Goal: Task Accomplishment & Management: Use online tool/utility

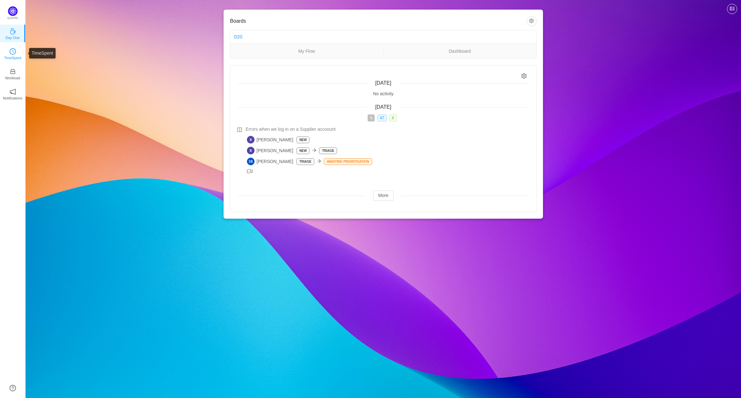
click at [14, 55] on p "TimeSpent" at bounding box center [12, 58] width 17 height 6
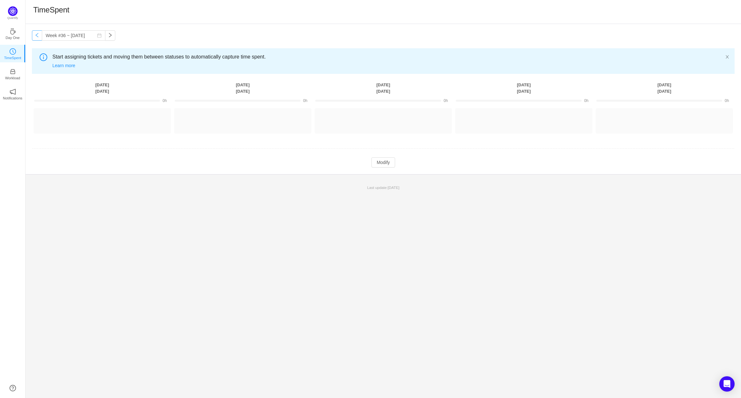
click at [40, 38] on button "button" at bounding box center [37, 35] width 10 height 10
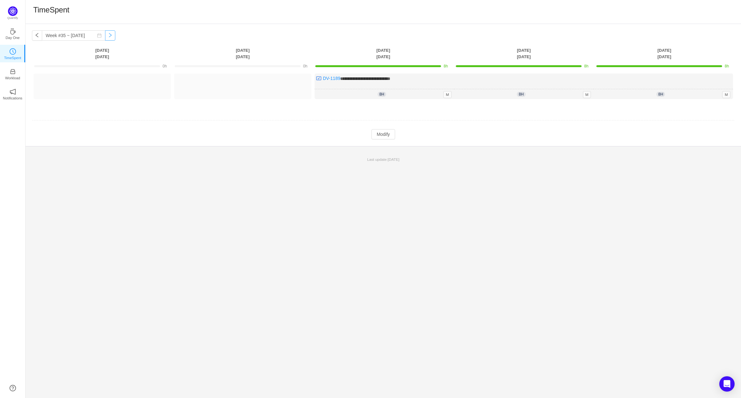
click at [107, 37] on button "button" at bounding box center [110, 35] width 10 height 10
type input "Week #36 ~ [DATE]"
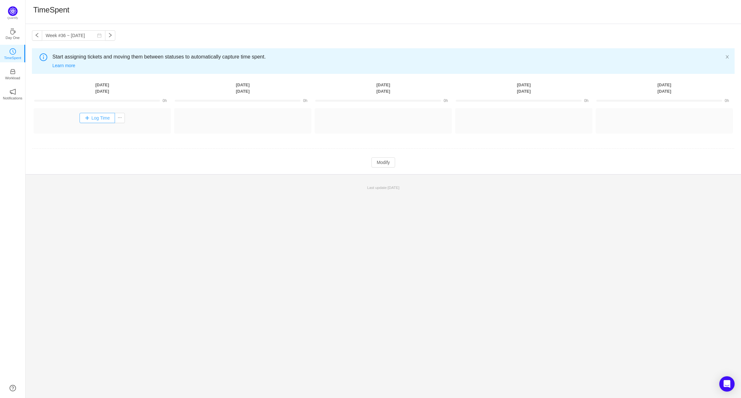
click at [84, 120] on button "Log Time" at bounding box center [97, 118] width 35 height 10
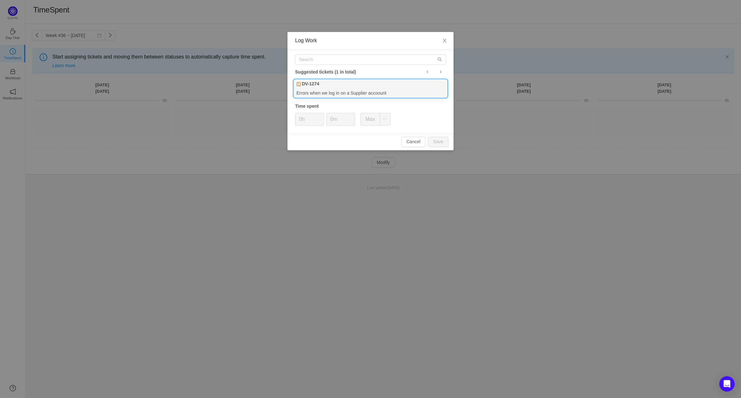
click at [316, 88] on div "DV-1274" at bounding box center [370, 84] width 153 height 9
click at [333, 118] on input "0m" at bounding box center [341, 119] width 28 height 12
click at [351, 116] on icon "icon: up" at bounding box center [352, 117] width 2 height 2
click at [351, 117] on icon "icon: up" at bounding box center [352, 117] width 2 height 2
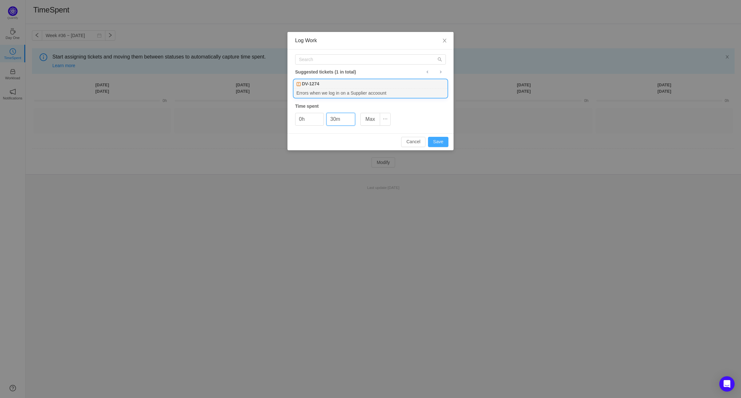
click at [440, 140] on button "Save" at bounding box center [438, 142] width 20 height 10
type input "0m"
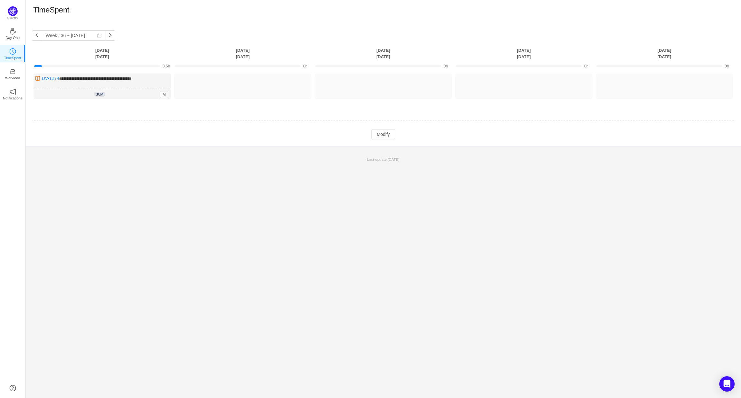
click at [89, 106] on td "**********" at bounding box center [383, 91] width 703 height 41
click at [80, 85] on div "**********" at bounding box center [102, 86] width 137 height 26
click at [72, 108] on td "**********" at bounding box center [383, 91] width 703 height 41
click at [19, 57] on p "TimeSpent" at bounding box center [12, 58] width 17 height 6
click at [103, 51] on th "[DATE]" at bounding box center [102, 53] width 141 height 13
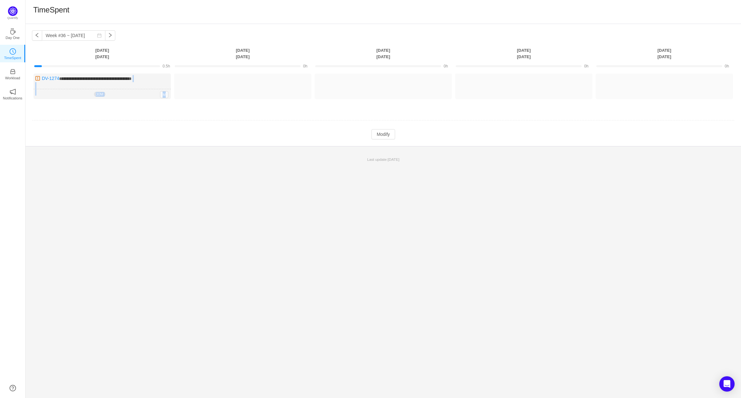
drag, startPoint x: 75, startPoint y: 87, endPoint x: 71, endPoint y: 115, distance: 29.0
click at [71, 116] on tbody "**********" at bounding box center [383, 100] width 703 height 80
click at [81, 115] on td at bounding box center [383, 120] width 703 height 16
click at [384, 136] on button "Modify" at bounding box center [382, 134] width 23 height 10
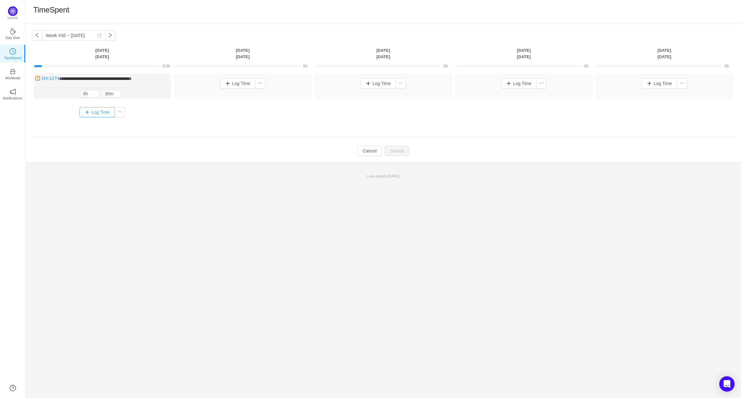
click at [85, 112] on button "Log Time" at bounding box center [97, 112] width 35 height 10
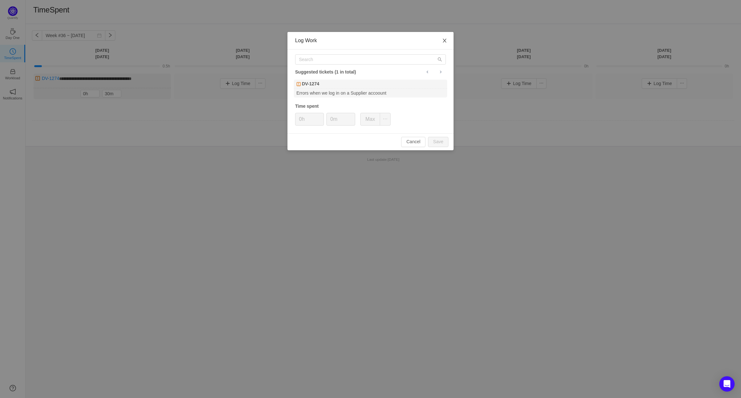
click at [444, 41] on icon "icon: close" at bounding box center [445, 41] width 4 height 4
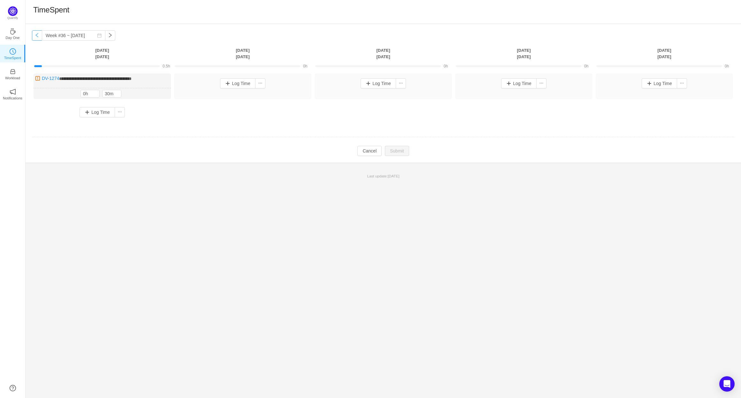
click at [35, 33] on button "button" at bounding box center [37, 35] width 10 height 10
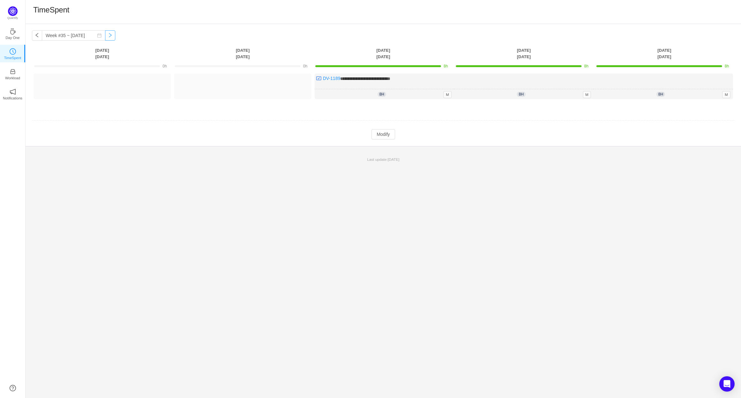
click at [105, 34] on button "button" at bounding box center [110, 35] width 10 height 10
type input "Week #36 ~ [DATE]"
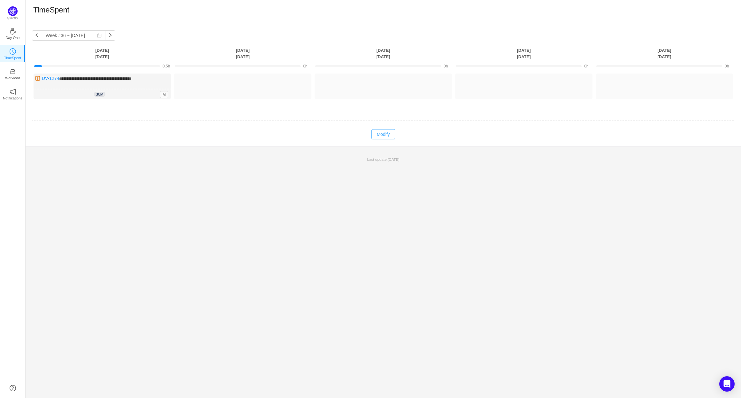
click at [379, 137] on button "Modify" at bounding box center [382, 134] width 23 height 10
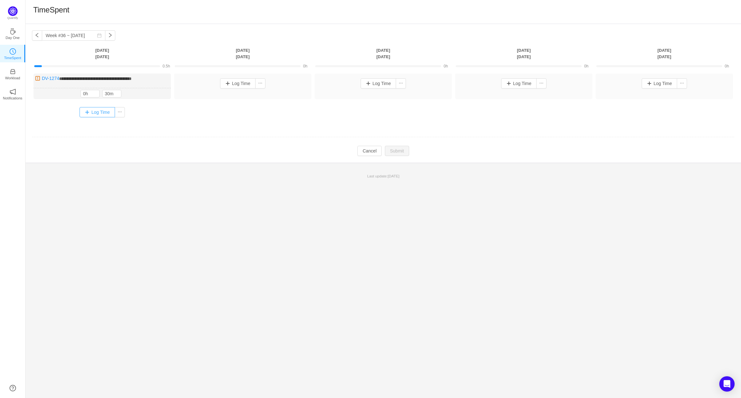
click at [84, 114] on button "Log Time" at bounding box center [97, 112] width 35 height 10
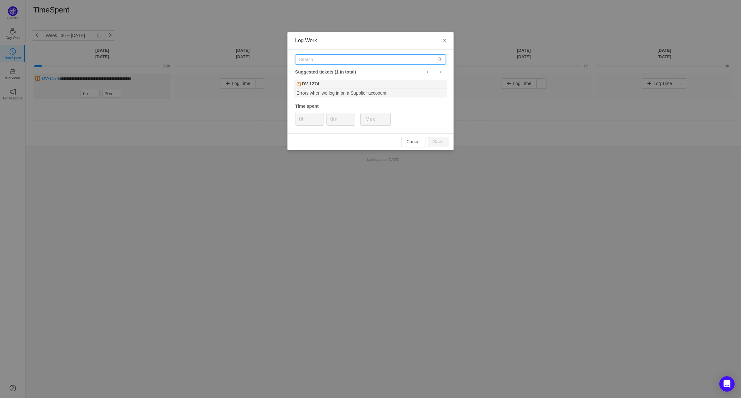
click at [335, 62] on input "text" at bounding box center [370, 59] width 151 height 10
type input "DV-18"
click at [446, 42] on icon "icon: close" at bounding box center [444, 40] width 5 height 5
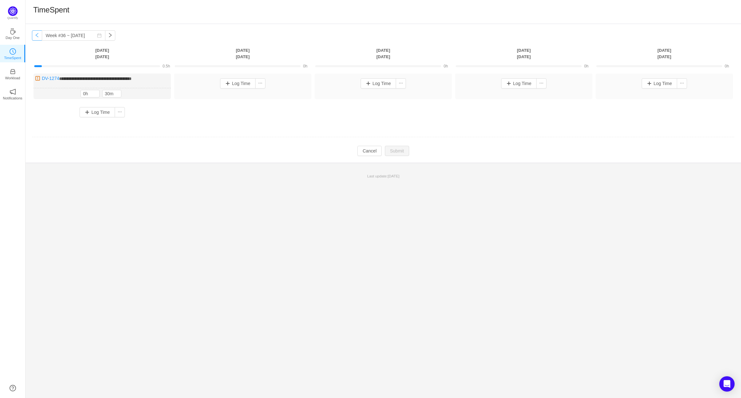
click at [38, 38] on button "button" at bounding box center [37, 35] width 10 height 10
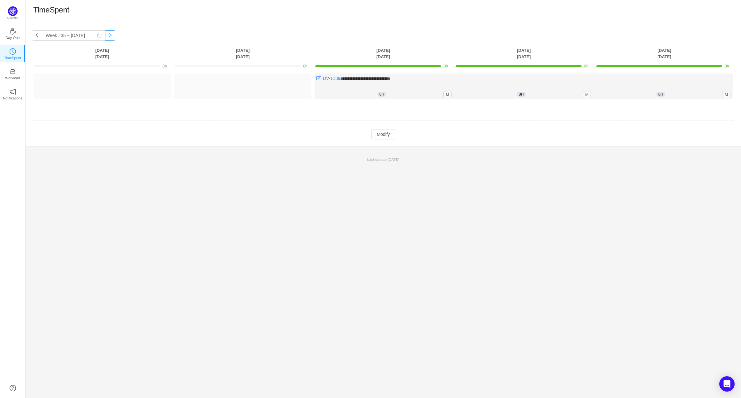
click at [106, 37] on button "button" at bounding box center [110, 35] width 10 height 10
type input "Week #36 ~ [DATE]"
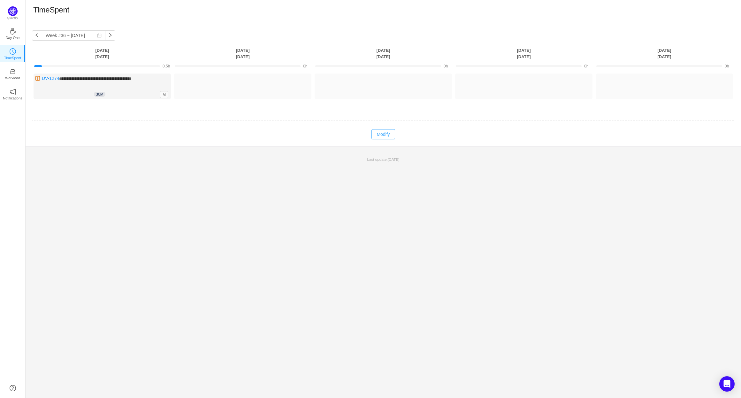
click at [385, 138] on button "Modify" at bounding box center [382, 134] width 23 height 10
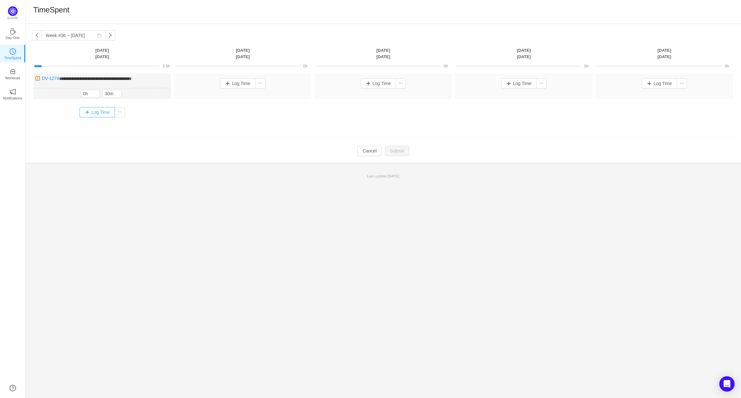
click at [87, 111] on button "Log Time" at bounding box center [97, 112] width 35 height 10
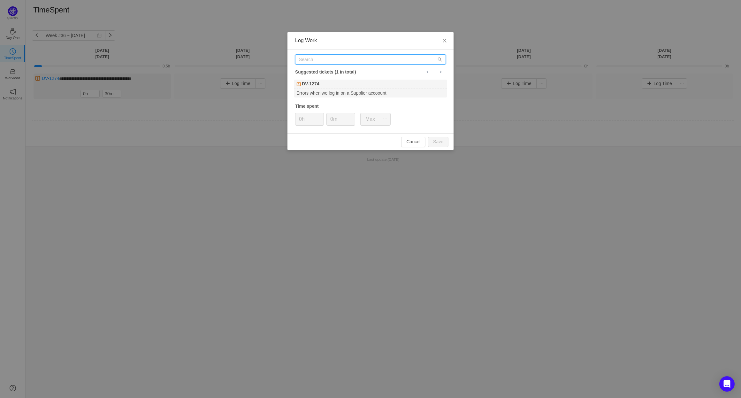
click at [314, 63] on input "text" at bounding box center [370, 59] width 151 height 10
type input "DV-1189"
click at [327, 88] on div "Regressions for August Release" at bounding box center [370, 92] width 153 height 9
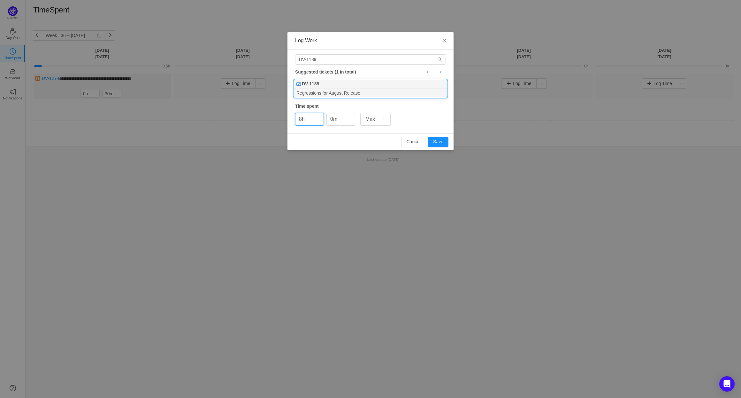
drag, startPoint x: 302, startPoint y: 120, endPoint x: 295, endPoint y: 119, distance: 8.0
click at [295, 119] on div "DV-1189 Suggested tickets (1 in total) DV-1189 Regressions for August Release T…" at bounding box center [370, 92] width 166 height 84
type input "7h"
click at [351, 116] on icon "icon: up" at bounding box center [352, 117] width 2 height 2
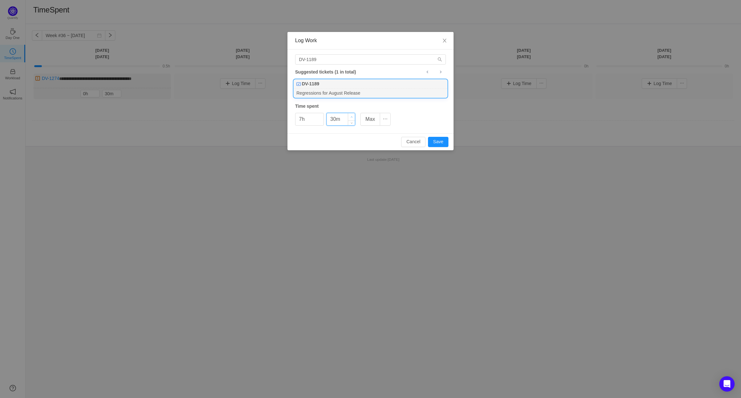
click at [351, 116] on icon "icon: up" at bounding box center [352, 117] width 2 height 2
type input "30m"
click at [351, 123] on span "Decrease Value" at bounding box center [351, 121] width 7 height 7
click at [439, 141] on button "Save" at bounding box center [438, 142] width 20 height 10
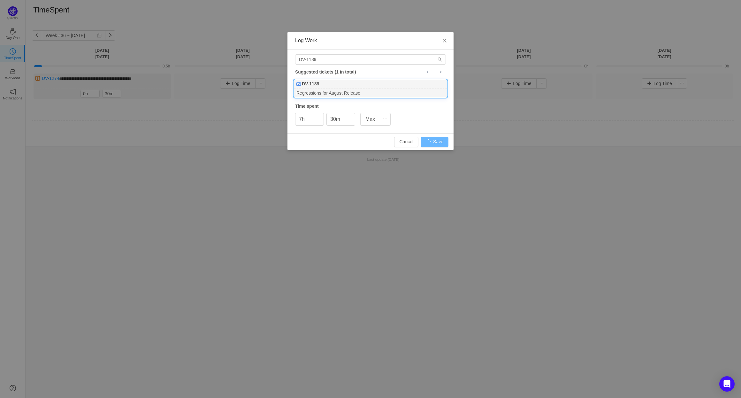
type input "0h"
type input "0m"
